Goal: Task Accomplishment & Management: Use online tool/utility

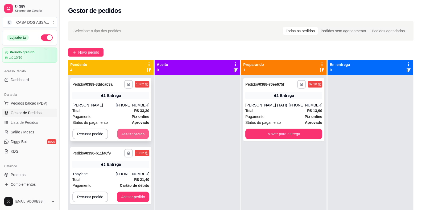
click at [125, 132] on button "Aceitar pedido" at bounding box center [132, 134] width 31 height 10
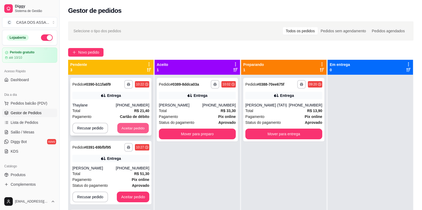
click at [128, 127] on button "Aceitar pedido" at bounding box center [132, 128] width 31 height 10
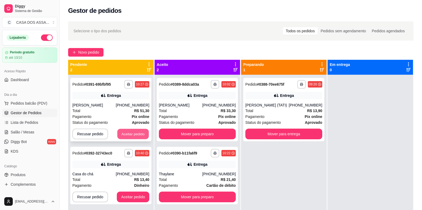
click at [133, 135] on button "Aceitar pedido" at bounding box center [132, 134] width 31 height 10
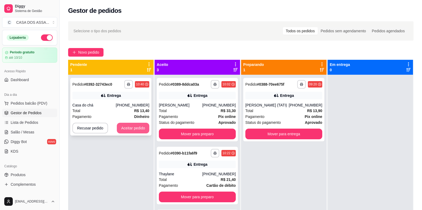
click at [135, 128] on button "Aceitar pedido" at bounding box center [133, 127] width 32 height 11
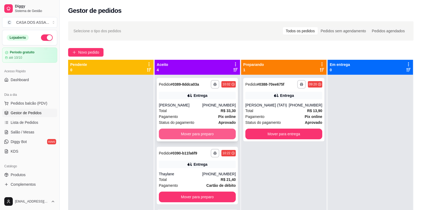
click at [194, 136] on button "Mover para preparo" at bounding box center [197, 133] width 77 height 11
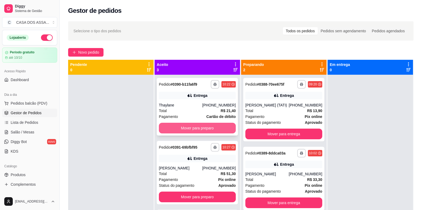
click at [197, 130] on button "Mover para preparo" at bounding box center [197, 127] width 77 height 11
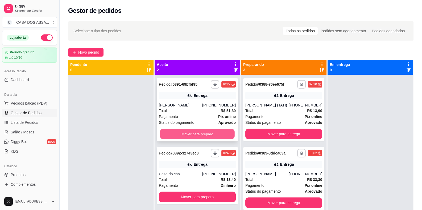
click at [198, 132] on button "Mover para preparo" at bounding box center [197, 134] width 75 height 10
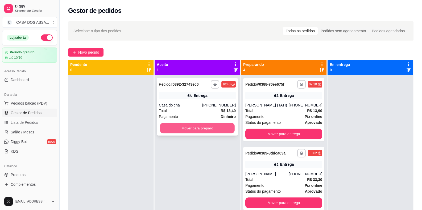
click at [198, 129] on button "Mover para preparo" at bounding box center [197, 128] width 75 height 10
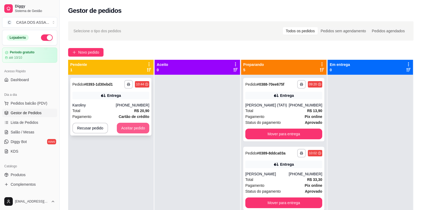
click at [133, 128] on button "Aceitar pedido" at bounding box center [133, 127] width 32 height 11
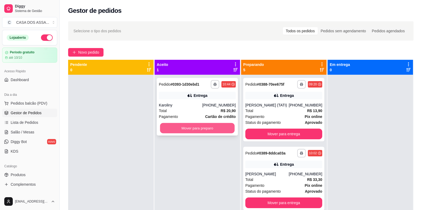
click at [185, 126] on button "Mover para preparo" at bounding box center [197, 128] width 75 height 10
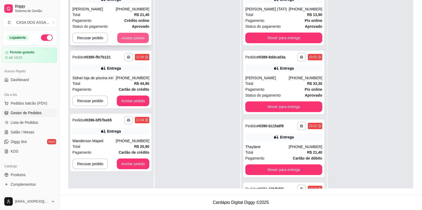
click at [129, 36] on button "Aceitar pedido" at bounding box center [132, 38] width 31 height 10
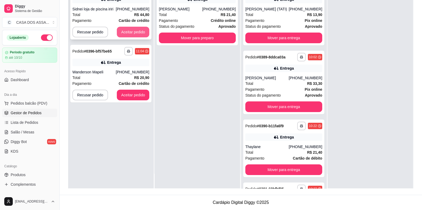
click at [133, 35] on button "Aceitar pedido" at bounding box center [133, 32] width 32 height 11
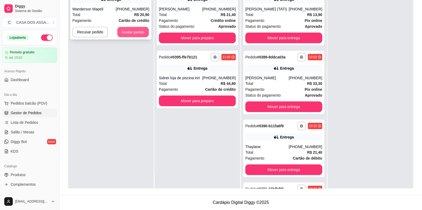
click at [135, 36] on button "Aceitar pedido" at bounding box center [132, 32] width 31 height 10
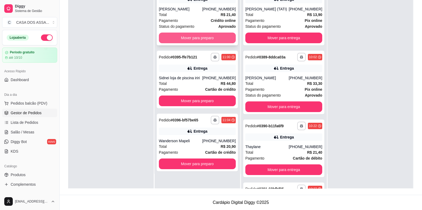
click at [198, 39] on button "Mover para preparo" at bounding box center [197, 37] width 77 height 11
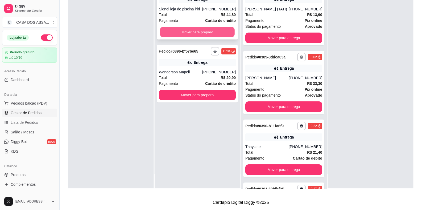
click at [198, 31] on button "Mover para preparo" at bounding box center [197, 32] width 75 height 10
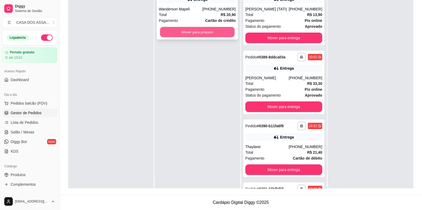
click at [198, 32] on button "Mover para preparo" at bounding box center [197, 32] width 75 height 10
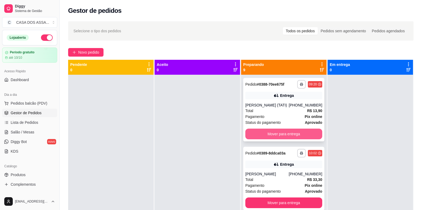
click at [277, 134] on button "Mover para entrega" at bounding box center [283, 133] width 77 height 11
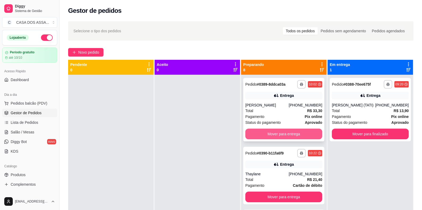
click at [282, 133] on button "Mover para entrega" at bounding box center [283, 133] width 77 height 11
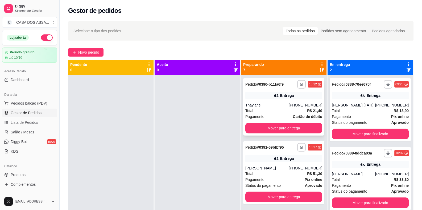
click at [263, 100] on div "**********" at bounding box center [283, 107] width 81 height 58
click at [277, 128] on button "Mover para entrega" at bounding box center [283, 127] width 77 height 11
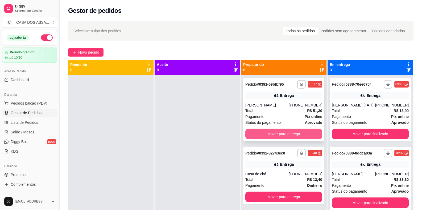
click at [286, 134] on button "Mover para entrega" at bounding box center [283, 133] width 77 height 11
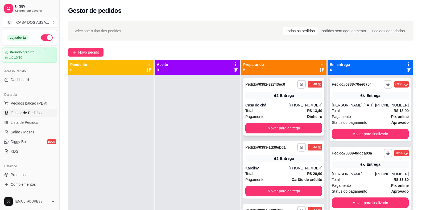
click at [261, 88] on div "**********" at bounding box center [283, 84] width 77 height 9
click at [274, 128] on button "Mover para entrega" at bounding box center [284, 128] width 75 height 10
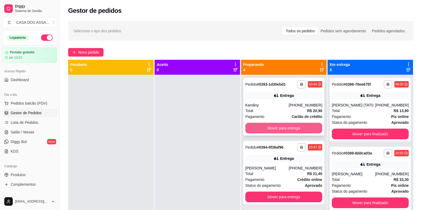
click at [278, 130] on button "Mover para entrega" at bounding box center [283, 127] width 77 height 11
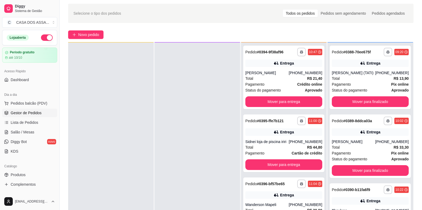
scroll to position [26, 0]
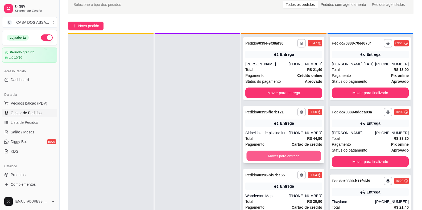
click at [283, 155] on button "Mover para entrega" at bounding box center [284, 155] width 75 height 10
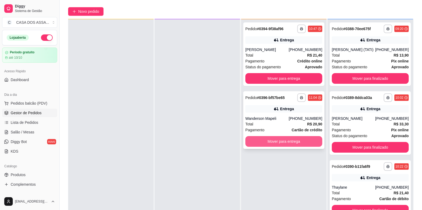
scroll to position [80, 0]
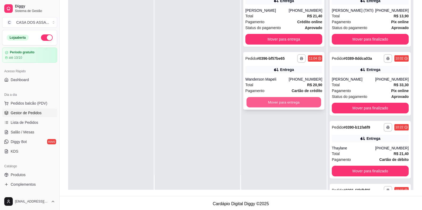
click at [281, 105] on button "Mover para entrega" at bounding box center [284, 102] width 75 height 10
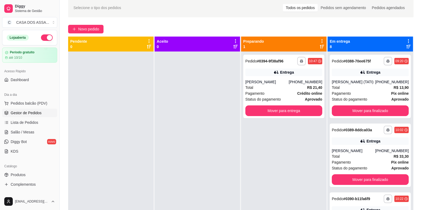
scroll to position [0, 0]
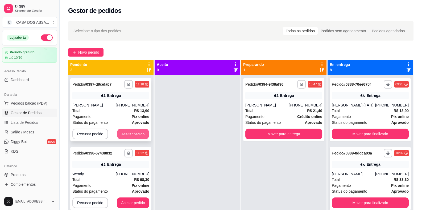
click at [133, 134] on button "Aceitar pedido" at bounding box center [132, 134] width 31 height 10
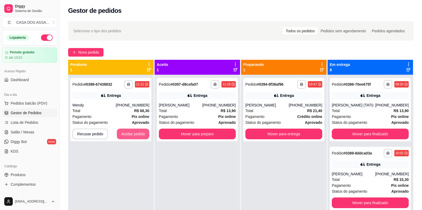
click at [133, 134] on button "Aceitar pedido" at bounding box center [133, 133] width 32 height 11
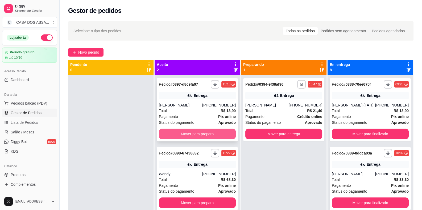
click at [208, 133] on button "Mover para preparo" at bounding box center [197, 133] width 77 height 11
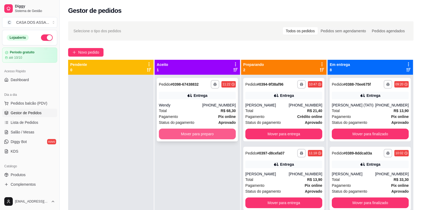
click at [209, 133] on button "Mover para preparo" at bounding box center [197, 133] width 77 height 11
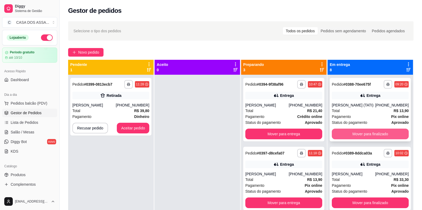
click at [354, 133] on button "Mover para finalizado" at bounding box center [370, 133] width 77 height 11
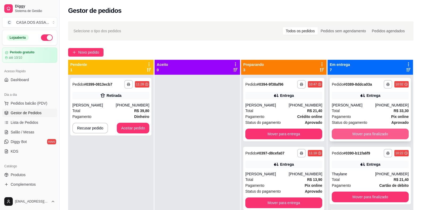
click at [351, 134] on button "Mover para finalizado" at bounding box center [370, 133] width 77 height 11
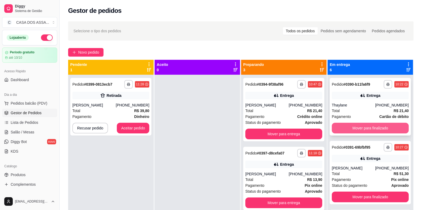
click at [358, 126] on button "Mover para finalizado" at bounding box center [370, 127] width 77 height 11
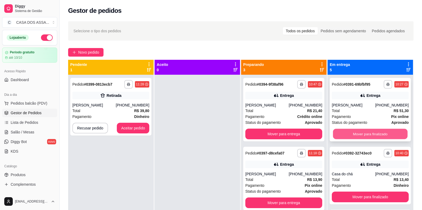
click at [350, 132] on button "Mover para finalizado" at bounding box center [370, 134] width 75 height 10
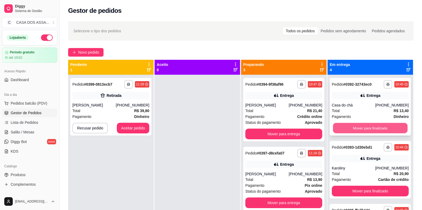
click at [357, 127] on button "Mover para finalizado" at bounding box center [370, 128] width 75 height 10
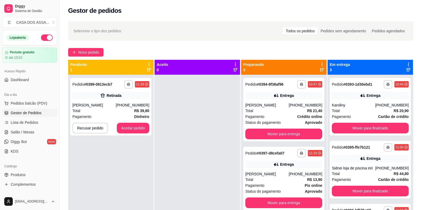
drag, startPoint x: 171, startPoint y: 143, endPoint x: 168, endPoint y: 140, distance: 4.7
click at [170, 141] on div at bounding box center [197, 180] width 85 height 210
click at [142, 132] on button "Aceitar pedido" at bounding box center [133, 127] width 32 height 11
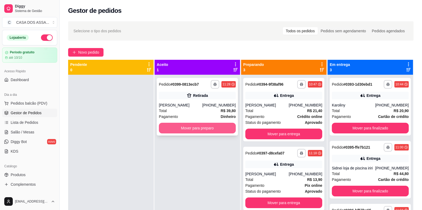
click at [183, 130] on button "Mover para preparo" at bounding box center [197, 127] width 77 height 11
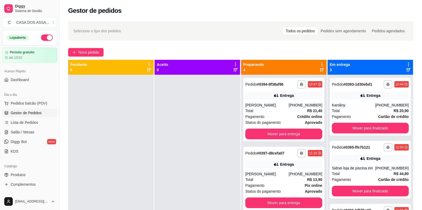
drag, startPoint x: 191, startPoint y: 47, endPoint x: 190, endPoint y: 49, distance: 2.7
click at [190, 49] on div "**********" at bounding box center [241, 146] width 363 height 257
click at [369, 129] on button "Mover para finalizado" at bounding box center [370, 127] width 77 height 11
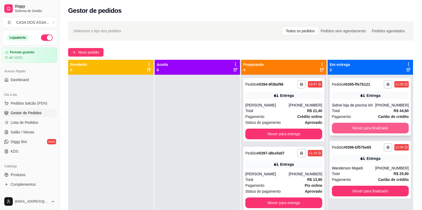
click at [359, 127] on button "Mover para finalizado" at bounding box center [370, 127] width 77 height 11
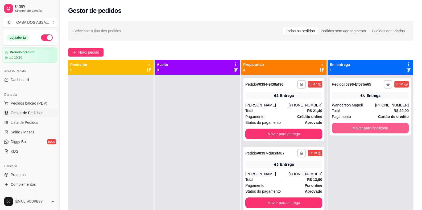
click at [357, 127] on button "Mover para finalizado" at bounding box center [370, 127] width 77 height 11
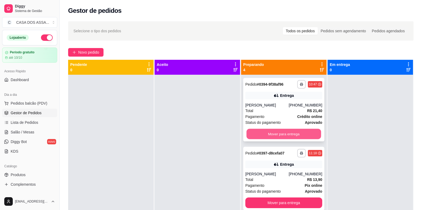
click at [270, 134] on button "Mover para entrega" at bounding box center [284, 134] width 75 height 10
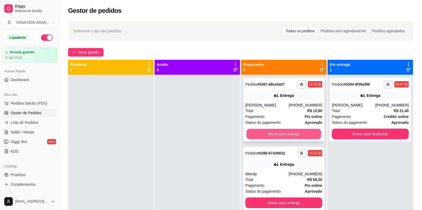
click at [265, 133] on button "Mover para entrega" at bounding box center [284, 134] width 75 height 10
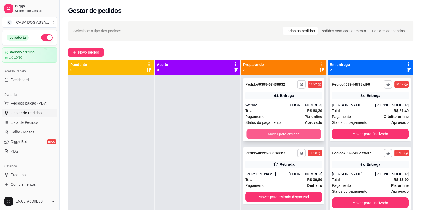
click at [265, 133] on button "Mover para entrega" at bounding box center [284, 134] width 75 height 10
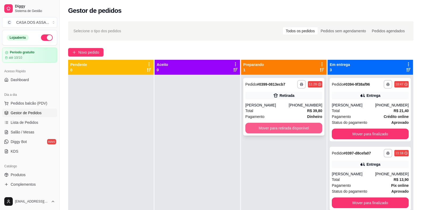
click at [274, 129] on button "Mover para retirada disponível" at bounding box center [283, 127] width 77 height 11
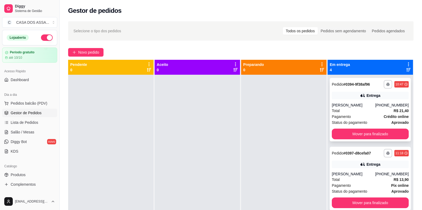
click at [340, 83] on span "Pedido" at bounding box center [338, 84] width 12 height 4
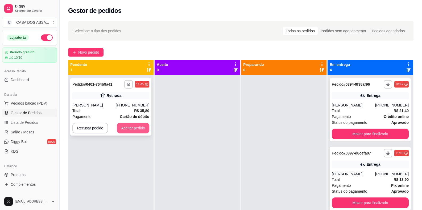
click at [128, 129] on button "Aceitar pedido" at bounding box center [133, 127] width 32 height 11
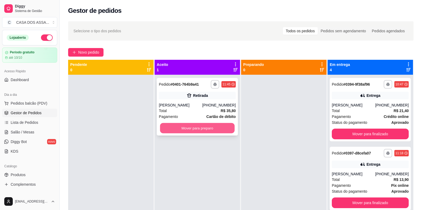
click at [204, 126] on button "Mover para preparo" at bounding box center [197, 128] width 75 height 10
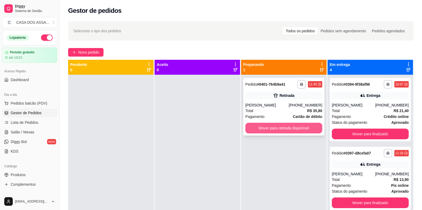
click at [292, 125] on button "Mover para retirada disponível" at bounding box center [283, 127] width 77 height 11
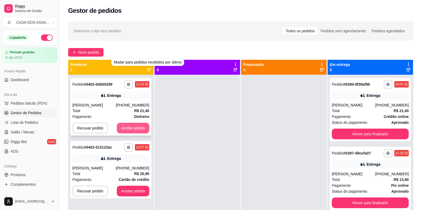
click at [138, 127] on button "Aceitar pedido" at bounding box center [133, 127] width 32 height 11
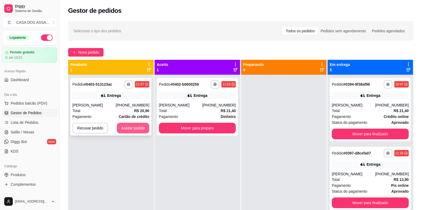
click at [141, 128] on button "Aceitar pedido" at bounding box center [133, 127] width 32 height 11
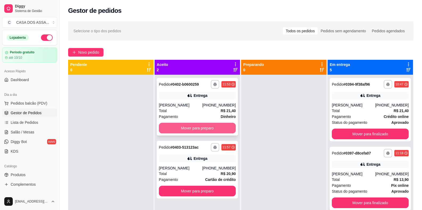
click at [195, 128] on button "Mover para preparo" at bounding box center [197, 127] width 77 height 11
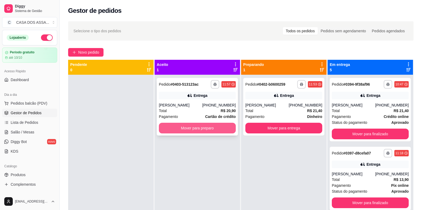
click at [219, 129] on button "Mover para preparo" at bounding box center [197, 127] width 77 height 11
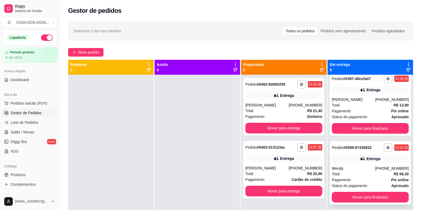
scroll to position [80, 0]
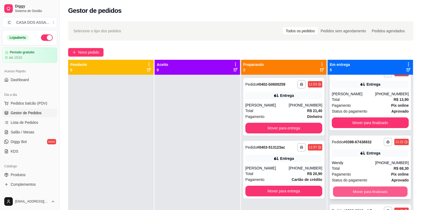
click at [363, 190] on button "Mover para finalizado" at bounding box center [370, 191] width 75 height 10
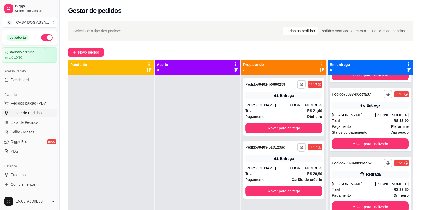
scroll to position [58, 0]
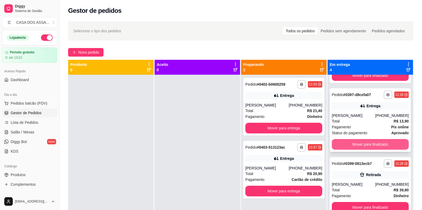
click at [359, 143] on button "Mover para finalizado" at bounding box center [370, 144] width 77 height 11
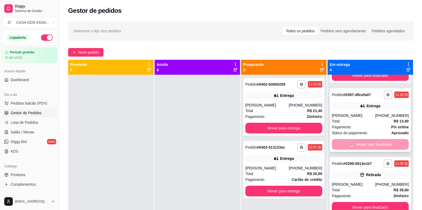
scroll to position [0, 0]
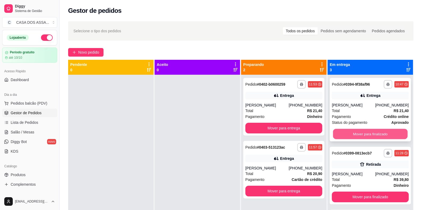
click at [364, 134] on button "Mover para finalizado" at bounding box center [370, 134] width 75 height 10
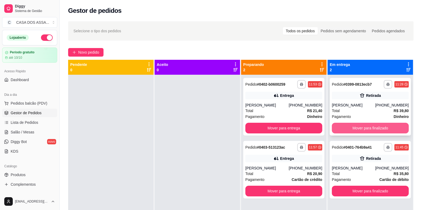
click at [368, 126] on button "Mover para finalizado" at bounding box center [370, 127] width 77 height 11
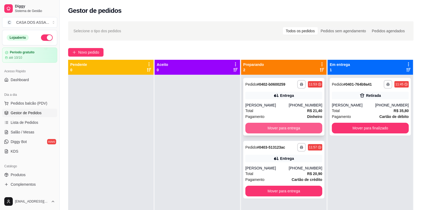
click at [271, 129] on button "Mover para entrega" at bounding box center [283, 127] width 77 height 11
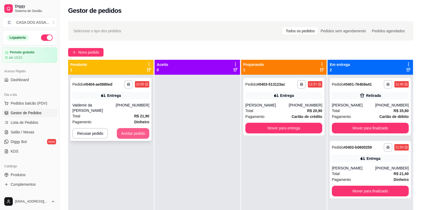
click at [136, 136] on button "Aceitar pedido" at bounding box center [133, 133] width 32 height 11
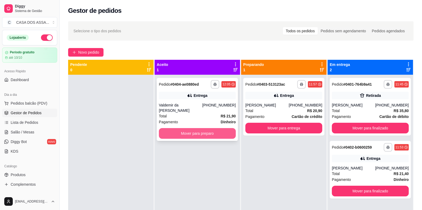
click at [189, 132] on button "Mover para preparo" at bounding box center [197, 133] width 77 height 11
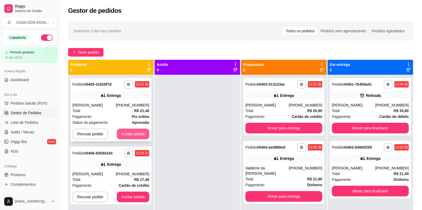
click at [131, 136] on button "Aceitar pedido" at bounding box center [133, 133] width 32 height 11
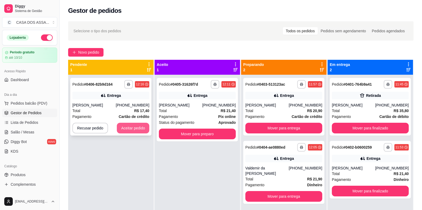
click at [141, 130] on button "Aceitar pedido" at bounding box center [133, 127] width 32 height 11
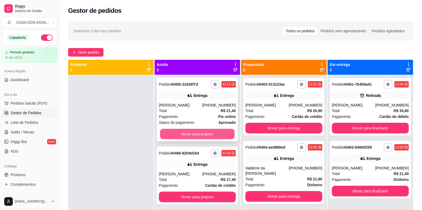
click at [212, 133] on button "Mover para preparo" at bounding box center [197, 134] width 75 height 10
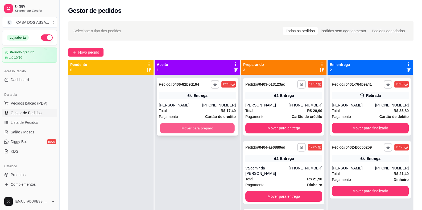
click at [208, 124] on button "Mover para preparo" at bounding box center [197, 128] width 75 height 10
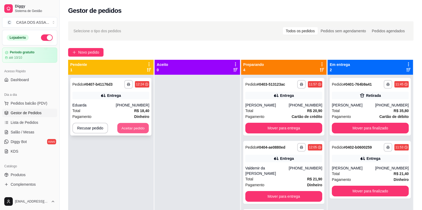
click at [132, 129] on button "Aceitar pedido" at bounding box center [132, 128] width 31 height 10
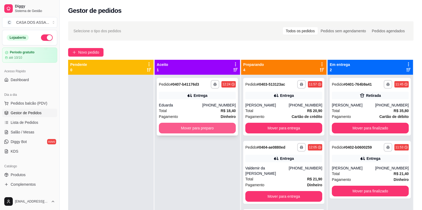
click at [208, 127] on button "Mover para preparo" at bounding box center [197, 127] width 77 height 11
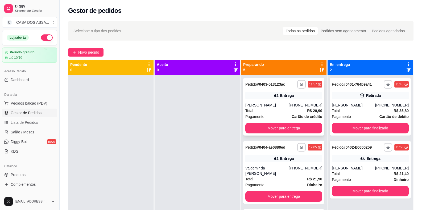
click at [275, 96] on div "Entrega" at bounding box center [283, 95] width 77 height 7
click at [277, 130] on button "Mover para entrega" at bounding box center [283, 127] width 77 height 11
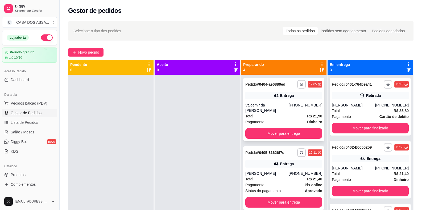
click at [272, 105] on div "Valdemir da [PERSON_NAME]" at bounding box center [266, 107] width 43 height 11
click at [276, 134] on button "Mover para entrega" at bounding box center [283, 133] width 77 height 11
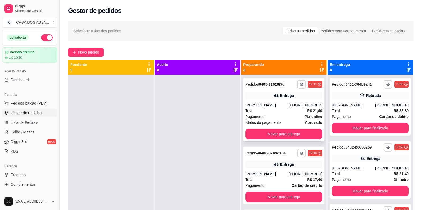
click at [272, 108] on div "Total R$ 21,40" at bounding box center [283, 111] width 77 height 6
click at [281, 133] on button "Mover para entrega" at bounding box center [284, 134] width 75 height 10
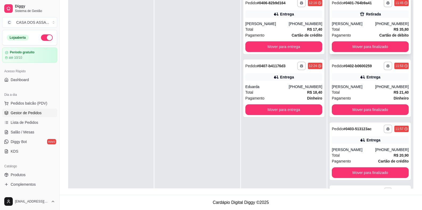
click at [345, 14] on div "Retirada" at bounding box center [370, 13] width 77 height 7
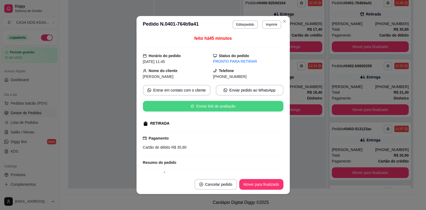
click at [208, 109] on button "Enviar link de avaliação" at bounding box center [213, 106] width 141 height 11
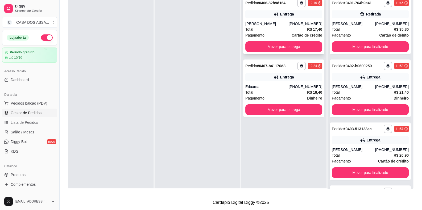
click at [285, 19] on div "**********" at bounding box center [283, 26] width 81 height 58
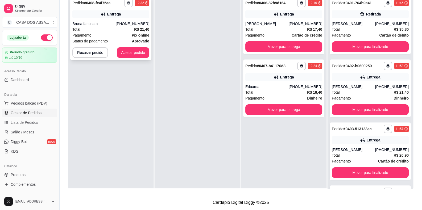
click at [127, 3] on icon "button" at bounding box center [128, 2] width 3 height 3
click at [116, 22] on button "IMPRESSORA" at bounding box center [114, 21] width 39 height 9
click at [132, 56] on button "Aceitar pedido" at bounding box center [133, 52] width 32 height 11
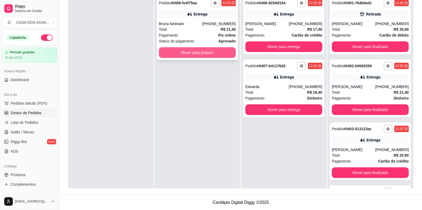
click at [194, 55] on button "Mover para preparo" at bounding box center [197, 52] width 77 height 11
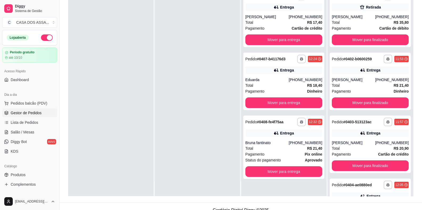
scroll to position [81, 0]
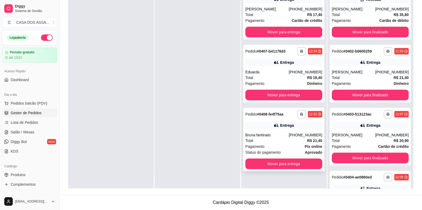
click at [261, 130] on div "**********" at bounding box center [283, 139] width 81 height 63
click at [269, 60] on div "Entrega" at bounding box center [283, 62] width 77 height 7
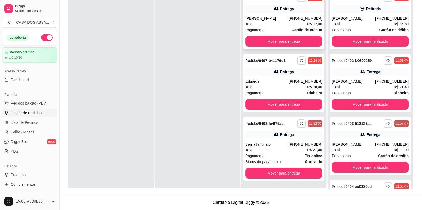
scroll to position [0, 0]
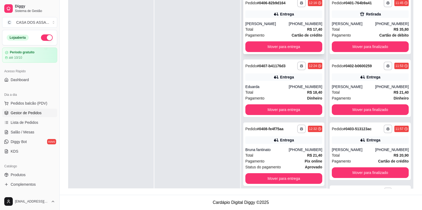
click at [269, 21] on div "[PERSON_NAME]" at bounding box center [266, 23] width 43 height 5
click at [284, 49] on button "Mover para entrega" at bounding box center [283, 46] width 77 height 11
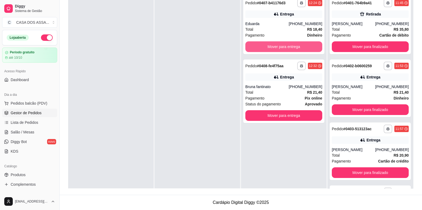
click at [285, 49] on button "Mover para entrega" at bounding box center [283, 46] width 77 height 11
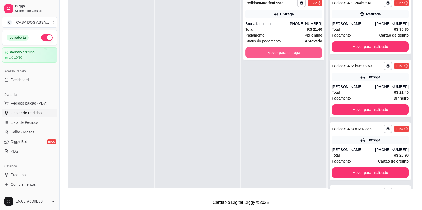
click at [285, 49] on button "Mover para entrega" at bounding box center [283, 52] width 77 height 11
